Goal: Information Seeking & Learning: Find specific fact

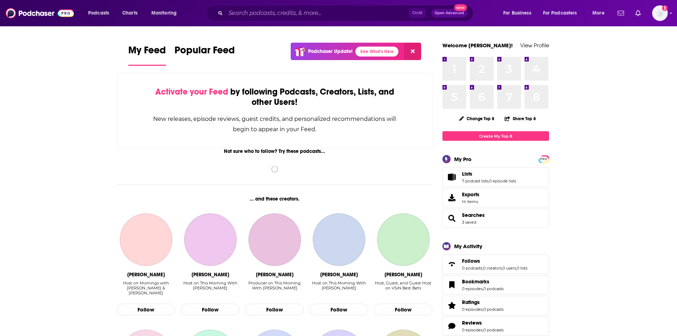
click at [294, 7] on div "Ctrl K Open Advanced New" at bounding box center [339, 13] width 267 height 16
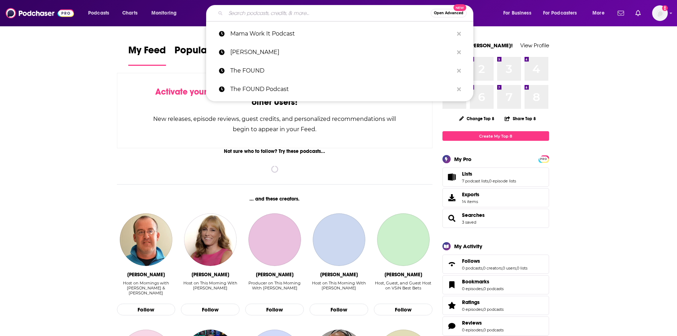
click at [293, 9] on input "Search podcasts, credits, & more..." at bounding box center [328, 12] width 205 height 11
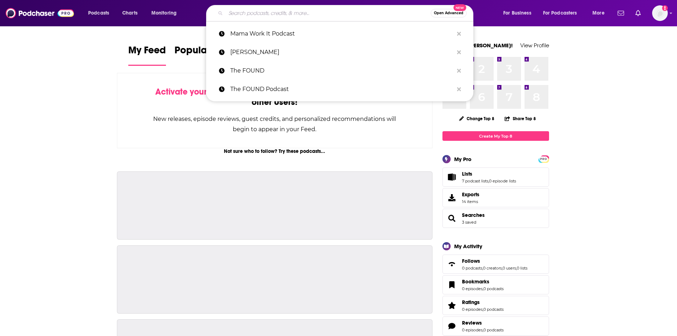
paste input "Unfiltered Rise Podcast"
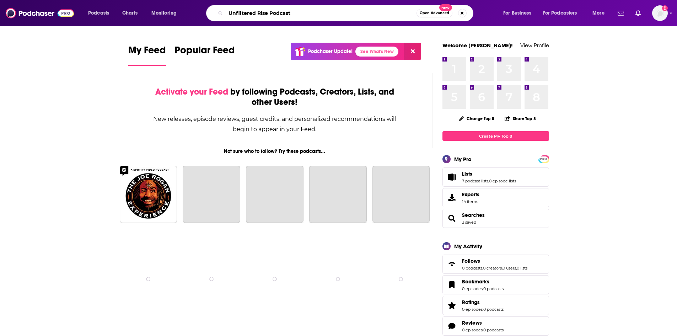
type input "Unfiltered Rise Podcast"
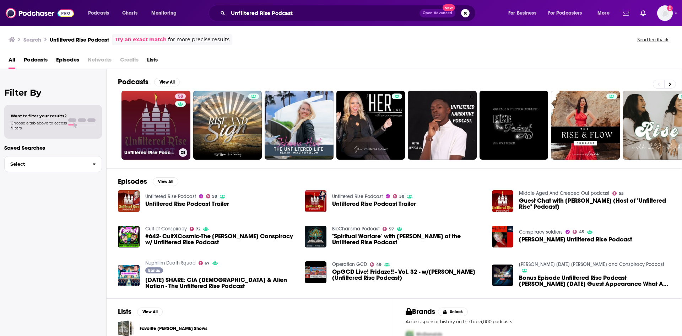
click at [157, 117] on link "58 Unfiltered Rise Podcast" at bounding box center [155, 125] width 69 height 69
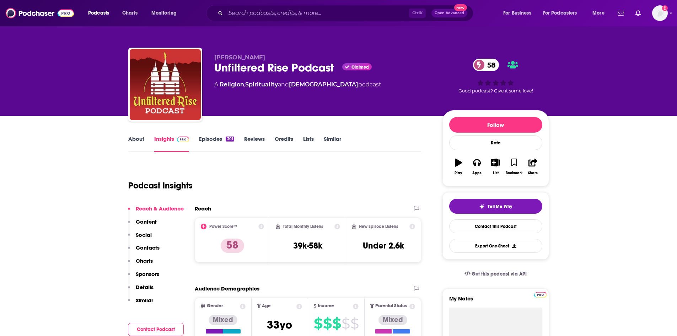
click at [141, 137] on link "About" at bounding box center [136, 143] width 16 height 16
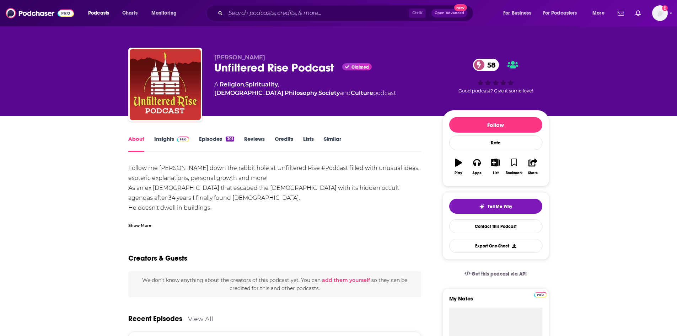
drag, startPoint x: 128, startPoint y: 164, endPoint x: 191, endPoint y: 218, distance: 82.9
click at [215, 211] on div "Follow me [PERSON_NAME] down the rabbit hole at Unfiltered Rise #Podcast filled…" at bounding box center [274, 212] width 293 height 99
click at [135, 224] on div "Show More" at bounding box center [139, 224] width 23 height 7
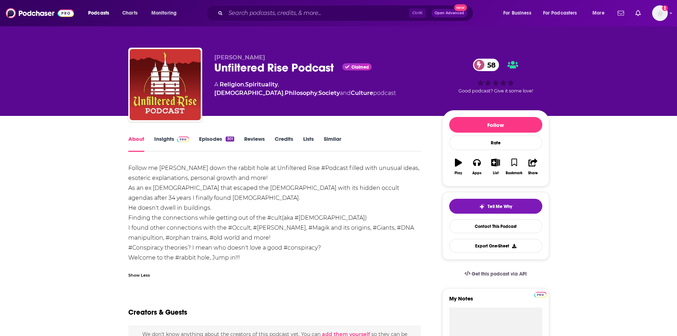
drag, startPoint x: 127, startPoint y: 166, endPoint x: 336, endPoint y: 254, distance: 226.6
copy div "Follow me [PERSON_NAME] down the rabbit hole at Unfiltered Rise #Podcast filled…"
click at [155, 138] on link "Insights" at bounding box center [171, 143] width 35 height 16
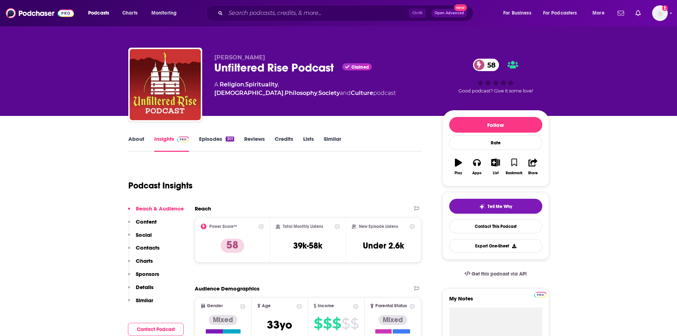
click at [163, 137] on link "Insights" at bounding box center [171, 143] width 35 height 16
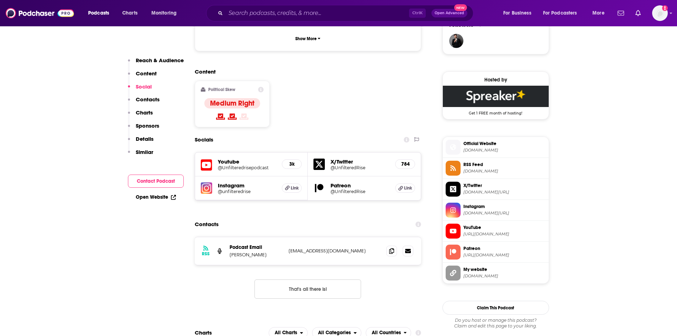
scroll to position [533, 0]
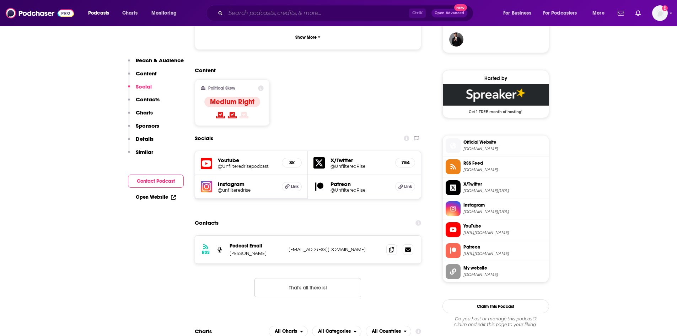
click at [248, 14] on input "Search podcasts, credits, & more..." at bounding box center [317, 12] width 183 height 11
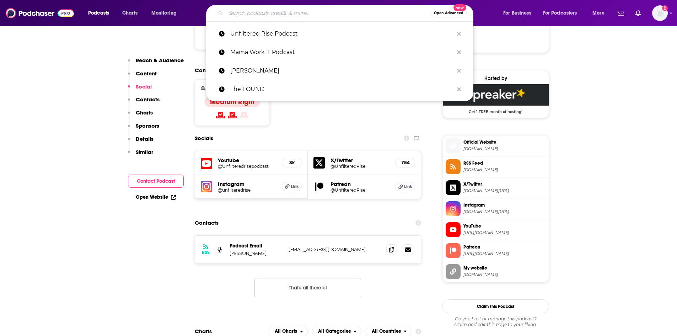
paste input "Shellanomics"
type input "Shellanomics"
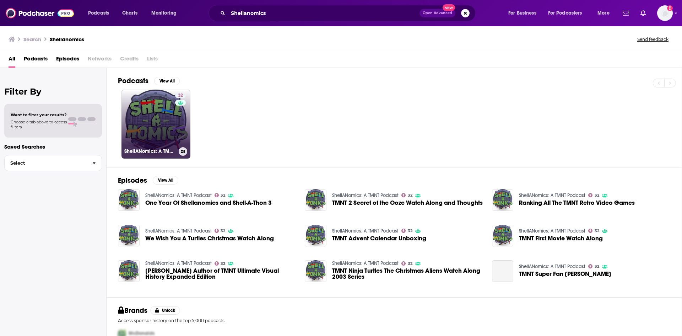
click at [167, 121] on link "32 ShellANomics: A TMNT Podcast" at bounding box center [155, 123] width 69 height 69
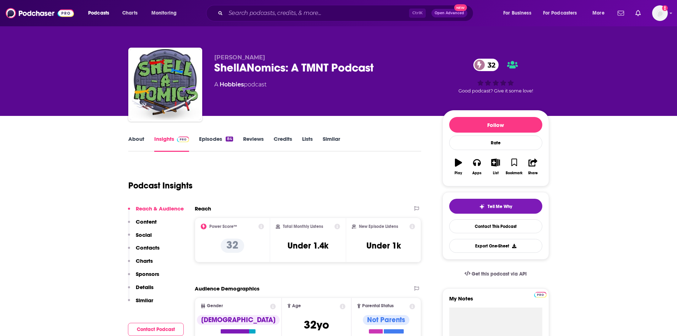
click at [135, 137] on link "About" at bounding box center [136, 143] width 16 height 16
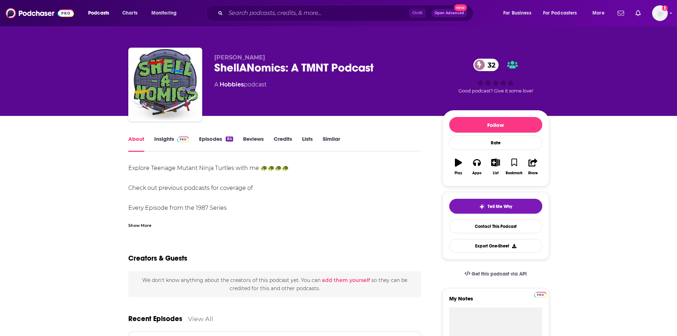
click at [139, 227] on div "Show More" at bounding box center [139, 224] width 23 height 7
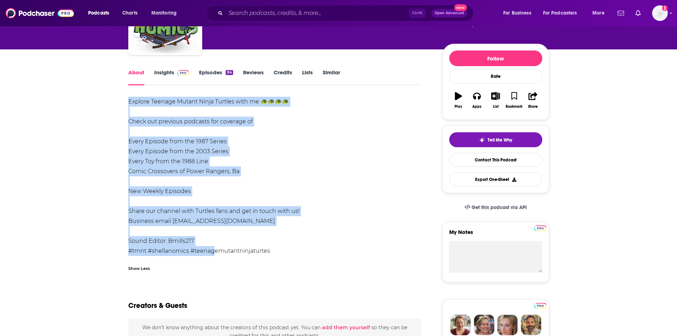
scroll to position [71, 0]
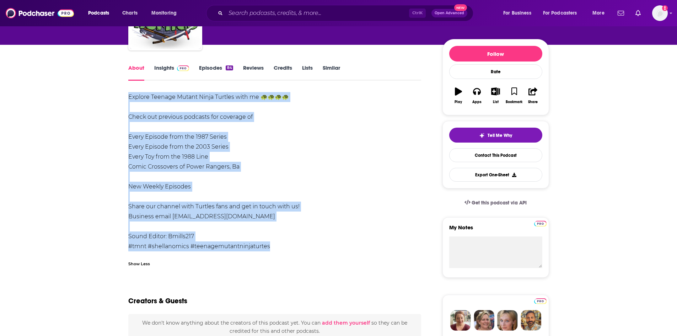
drag, startPoint x: 128, startPoint y: 168, endPoint x: 277, endPoint y: 245, distance: 168.2
click at [277, 245] on div "Explore Teenage Mutant Ninja Turtles with me 🐢🐢🐢🐢 Check out previous podcasts f…" at bounding box center [274, 171] width 293 height 159
copy div "Explore Teenage Mutant Ninja Turtles with me 🐢🐢🐢🐢 Check out previous podcasts f…"
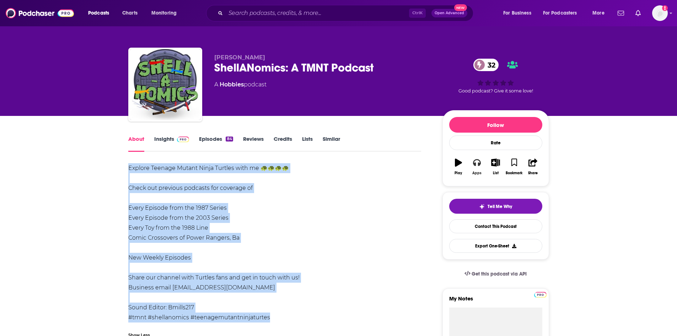
click at [479, 167] on button "Apps" at bounding box center [476, 167] width 18 height 26
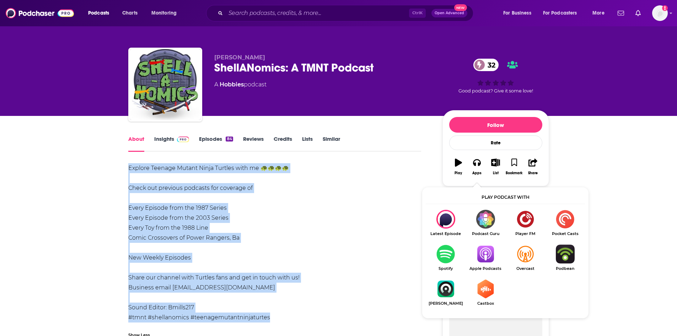
click at [483, 250] on img "Show Listen On dropdown" at bounding box center [485, 253] width 40 height 19
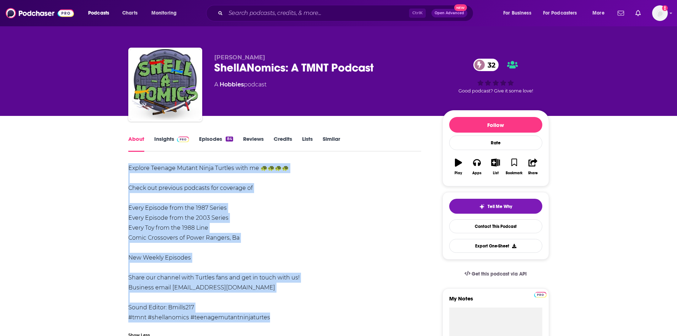
copy div "Explore Teenage Mutant Ninja Turtles with me 🐢🐢🐢🐢 Check out previous podcasts f…"
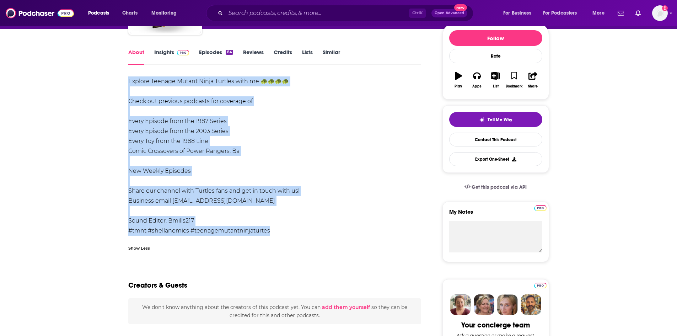
scroll to position [142, 0]
